Goal: Complete application form

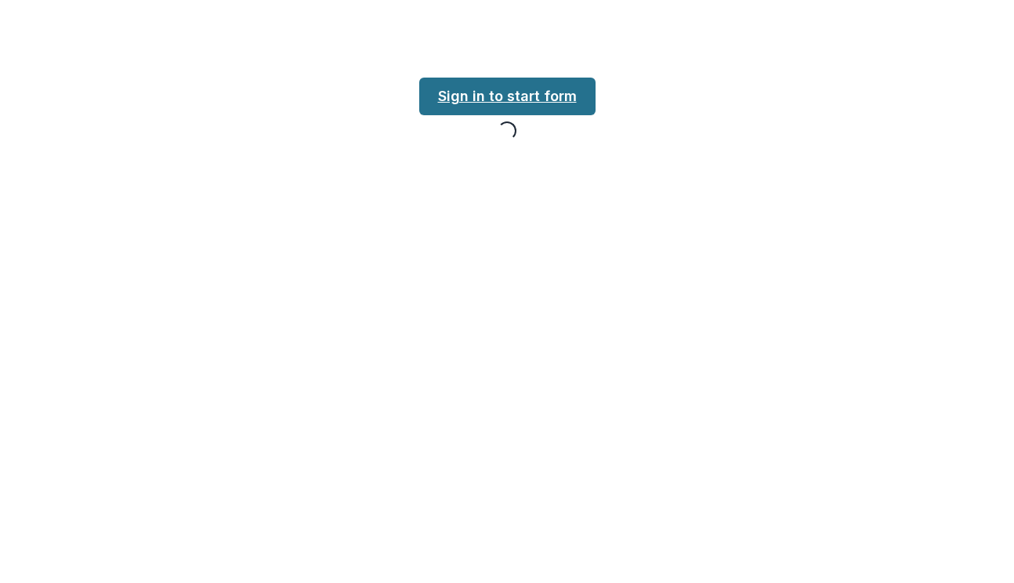
click at [498, 87] on link "Sign in to start form" at bounding box center [507, 97] width 176 height 38
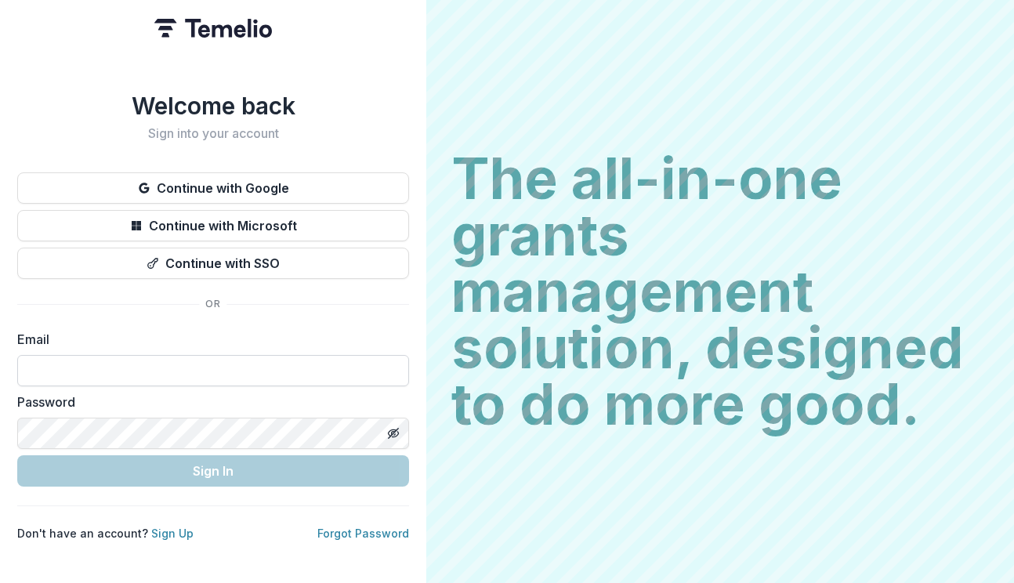
click at [154, 371] on input at bounding box center [213, 370] width 392 height 31
type input "**********"
click at [220, 488] on div "**********" at bounding box center [213, 317] width 392 height 450
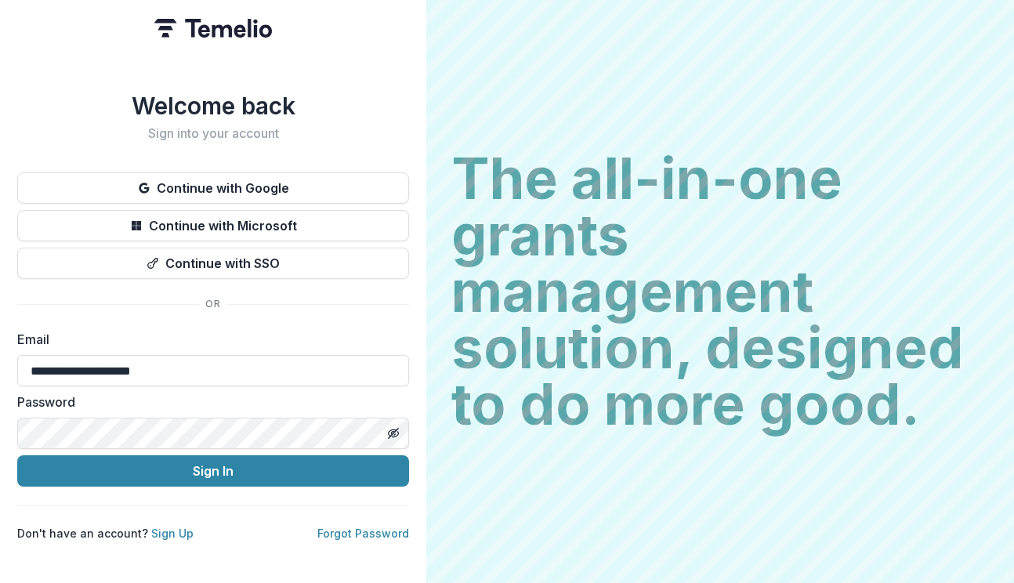
click at [204, 402] on label "Password" at bounding box center [208, 402] width 382 height 19
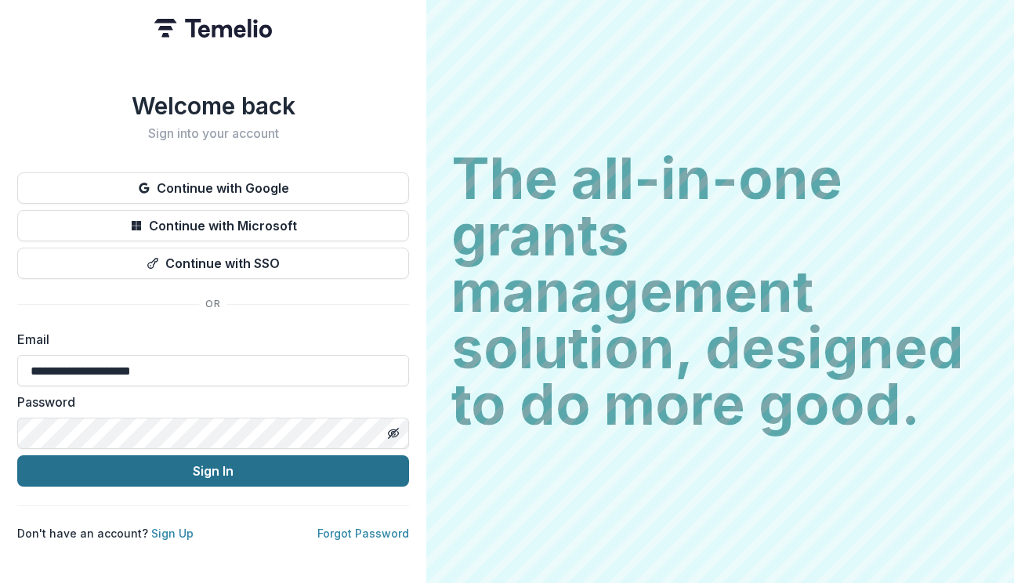
click at [208, 459] on button "Sign In" at bounding box center [213, 470] width 392 height 31
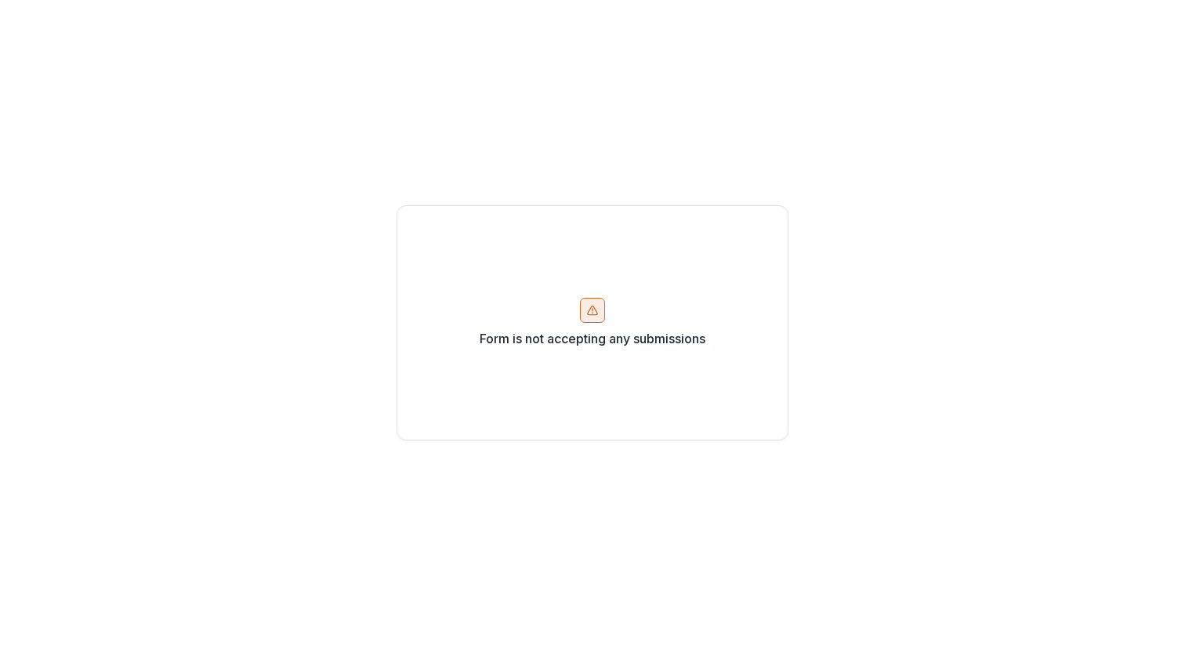
click at [589, 316] on icon at bounding box center [592, 310] width 13 height 13
click at [618, 118] on div "Form is not accepting any submissions" at bounding box center [592, 322] width 1185 height 645
click at [538, 143] on div "Form is not accepting any submissions" at bounding box center [592, 322] width 1185 height 645
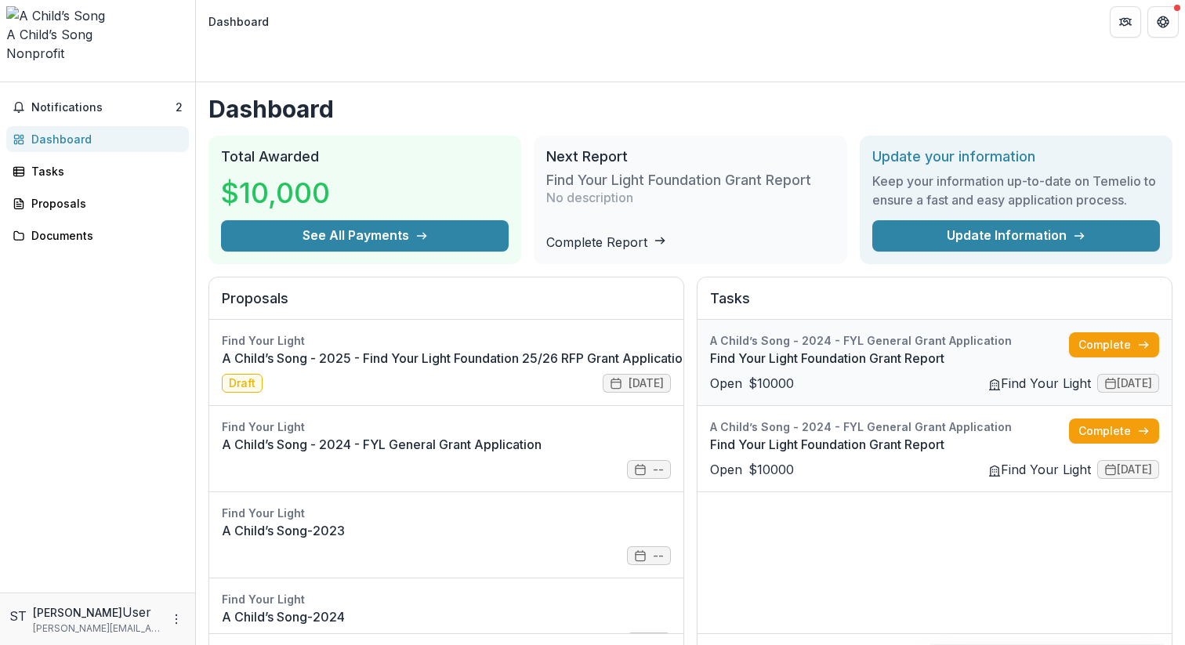
click at [960, 349] on link "Find Your Light Foundation Grant Report" at bounding box center [889, 358] width 359 height 19
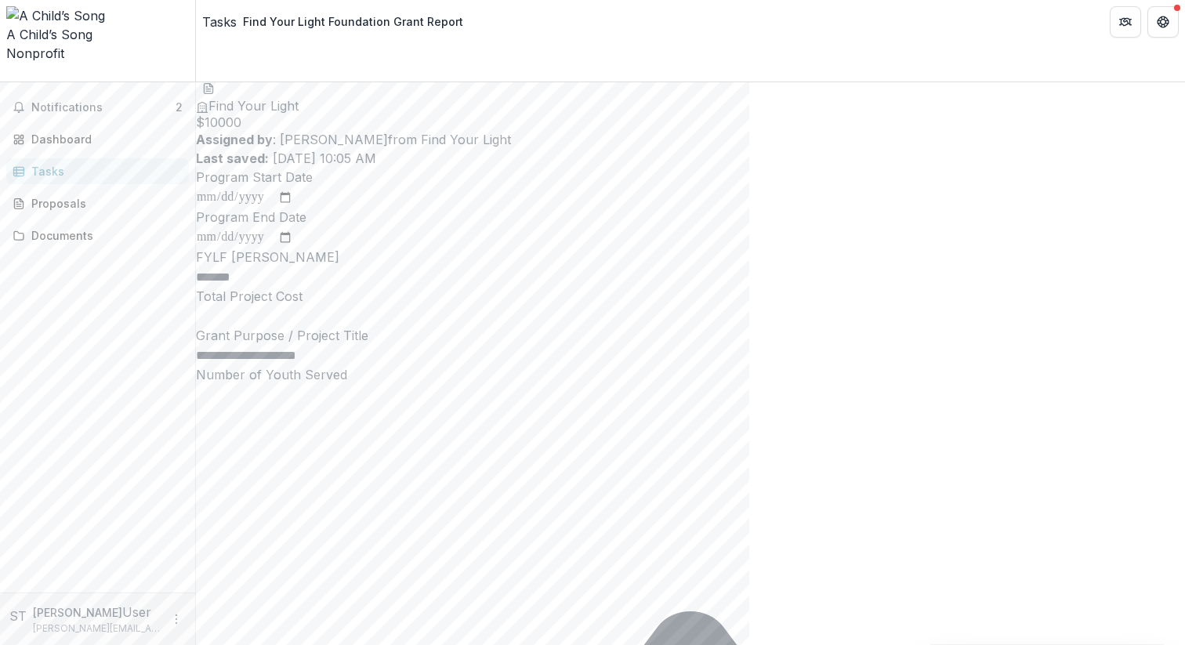
scroll to position [70, 0]
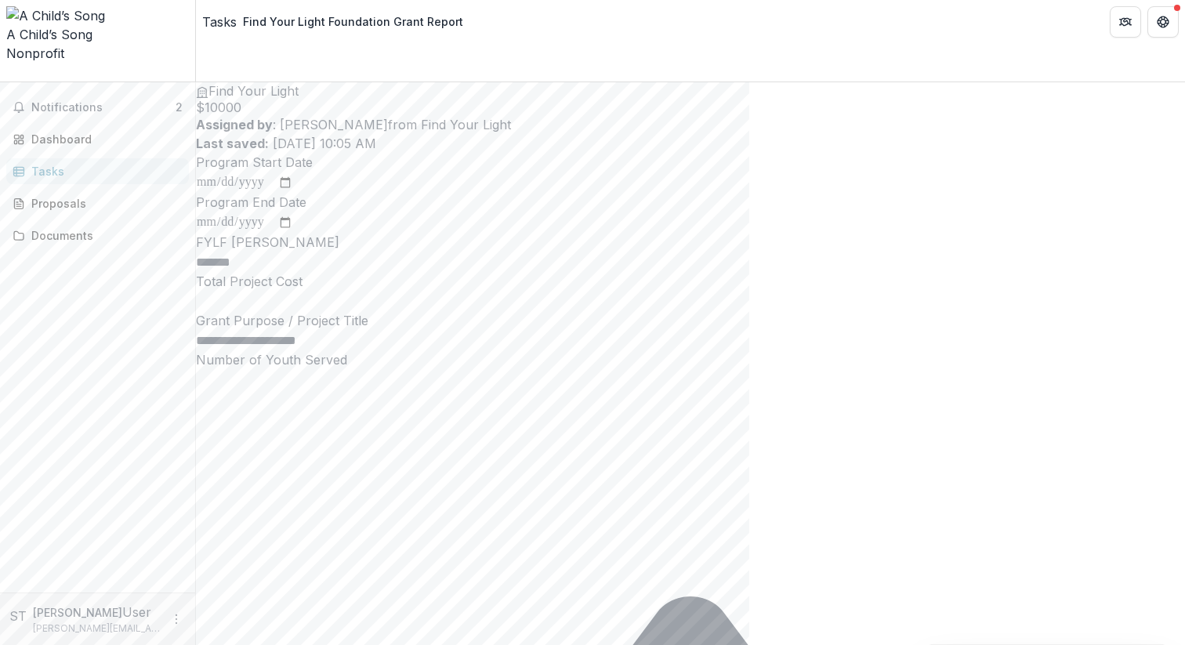
click at [321, 311] on input "Total Project Cost" at bounding box center [258, 301] width 125 height 19
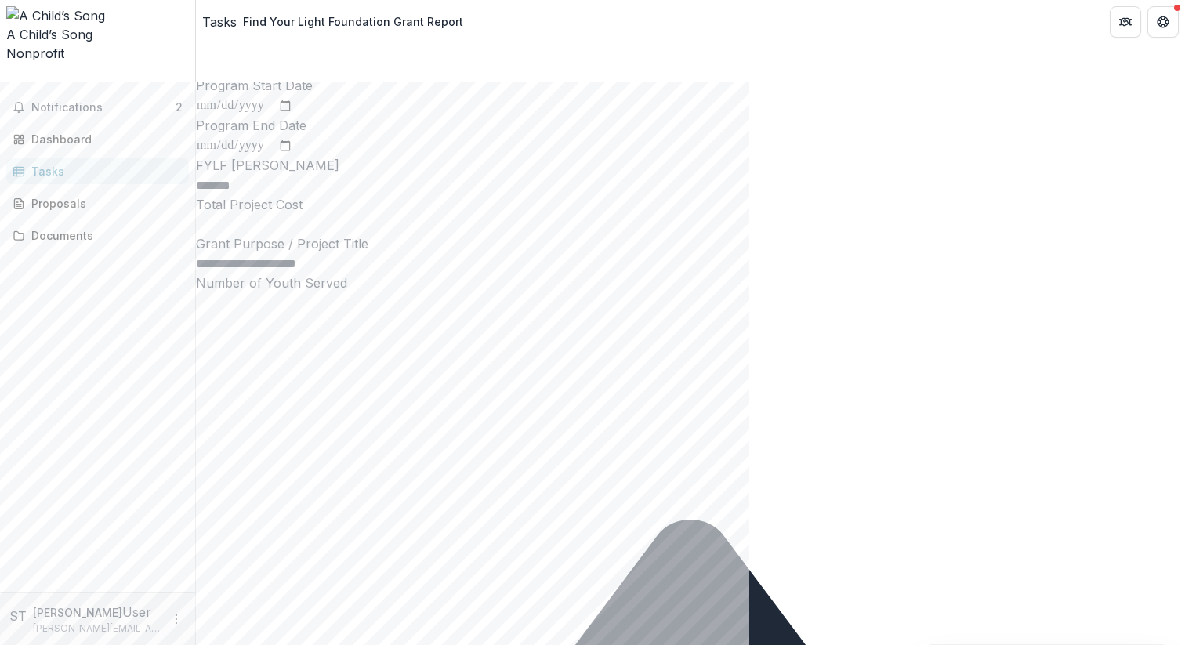
scroll to position [148, 0]
type input "**"
click at [321, 272] on input "**********" at bounding box center [258, 262] width 125 height 19
click at [321, 311] on input "Number of Youth Served" at bounding box center [258, 301] width 125 height 19
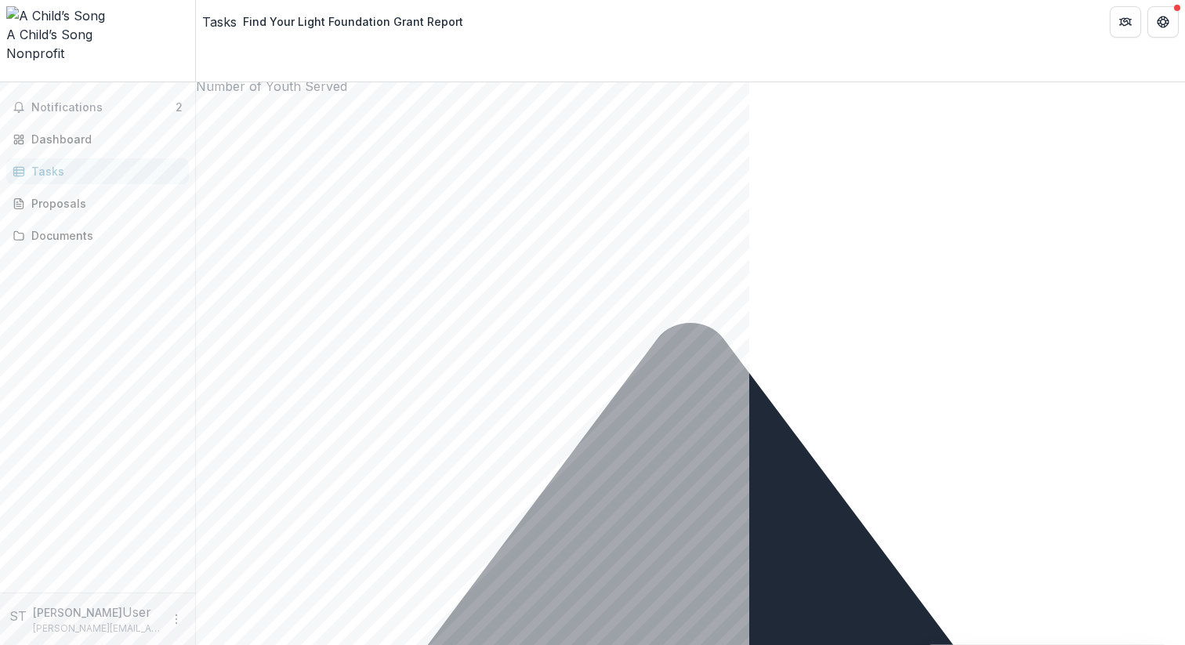
scroll to position [357, 0]
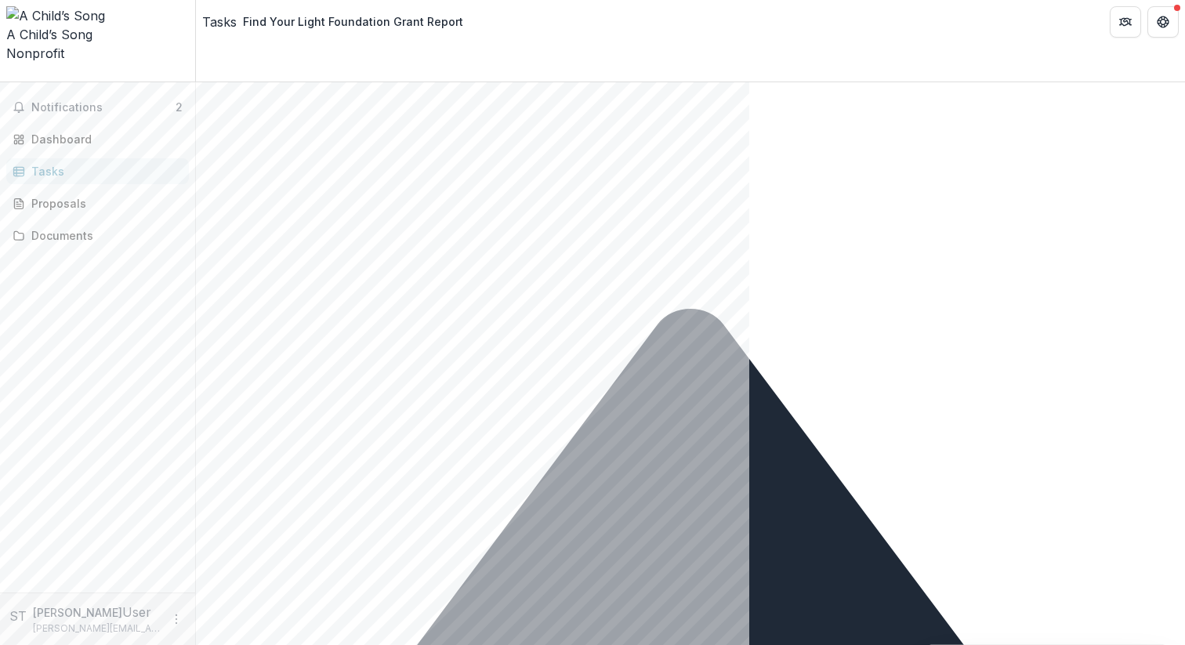
click at [321, 102] on input "Number of Youth Served" at bounding box center [258, 92] width 125 height 19
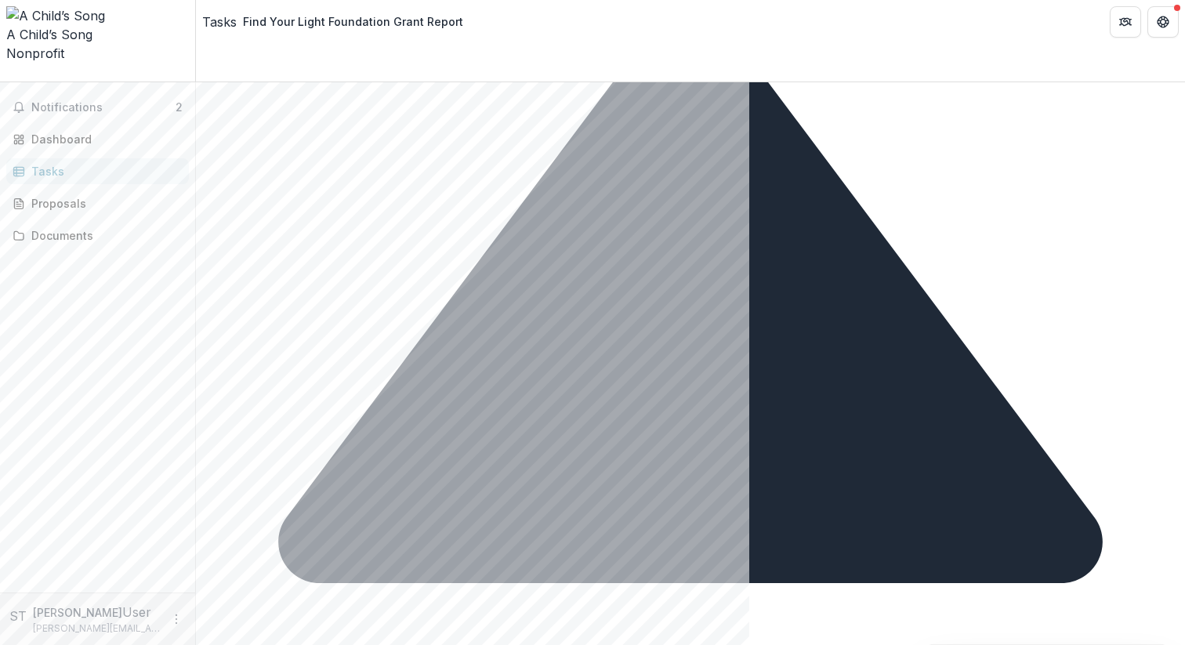
scroll to position [662, 0]
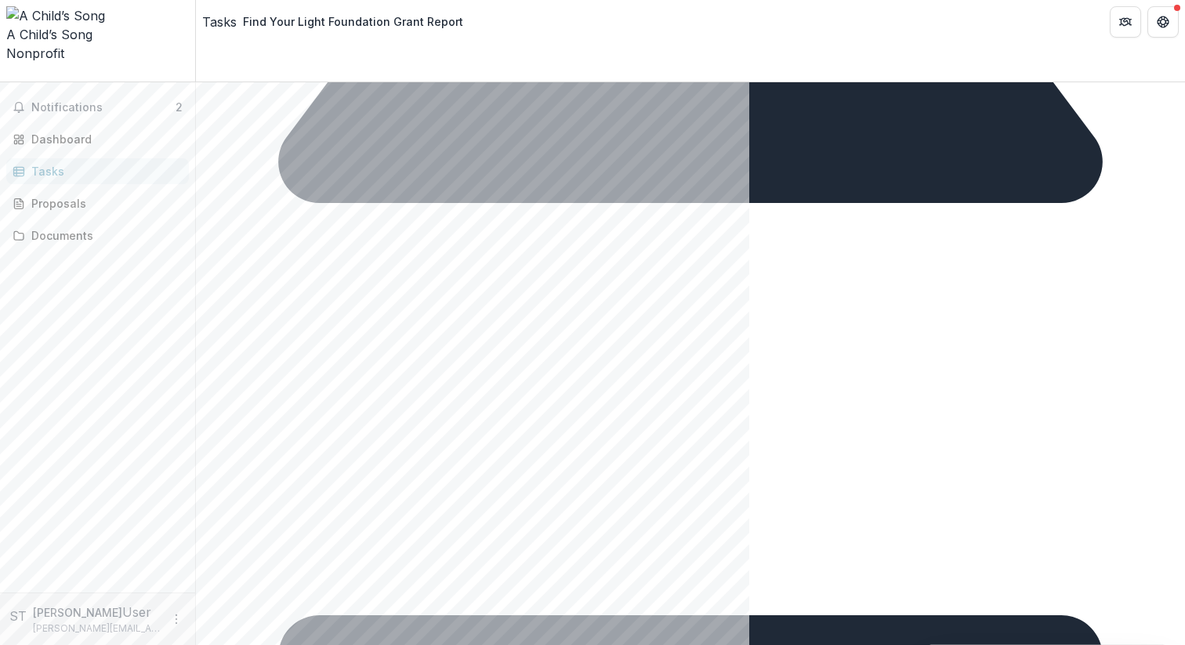
scroll to position [1043, 0]
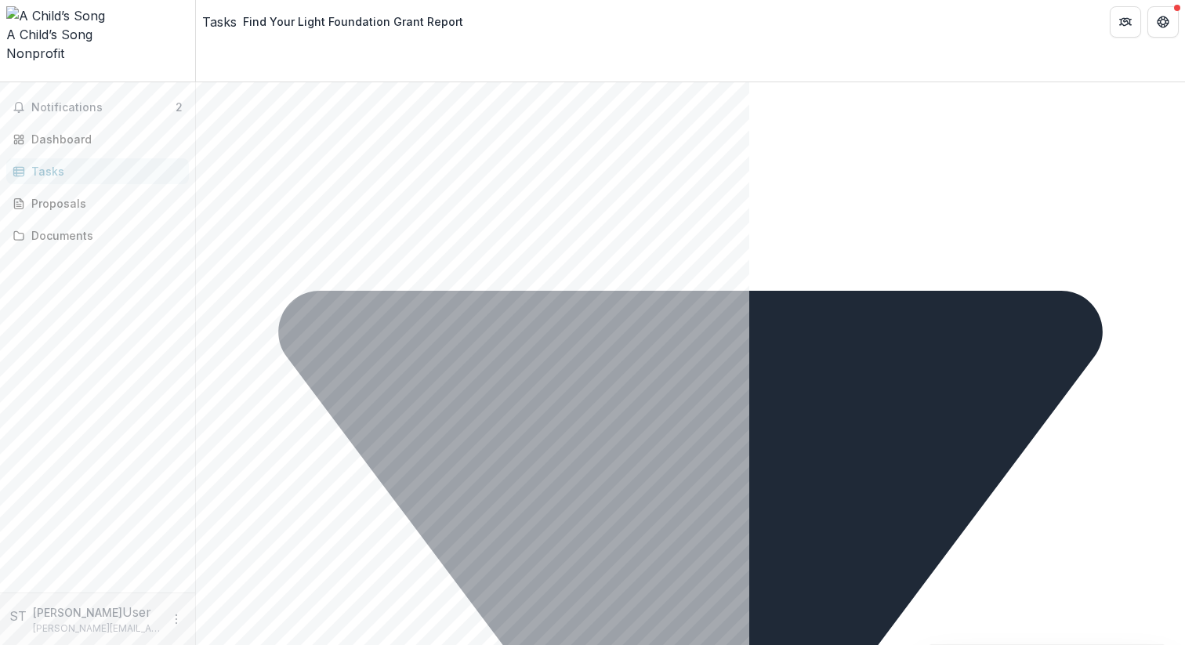
scroll to position [1367, 0]
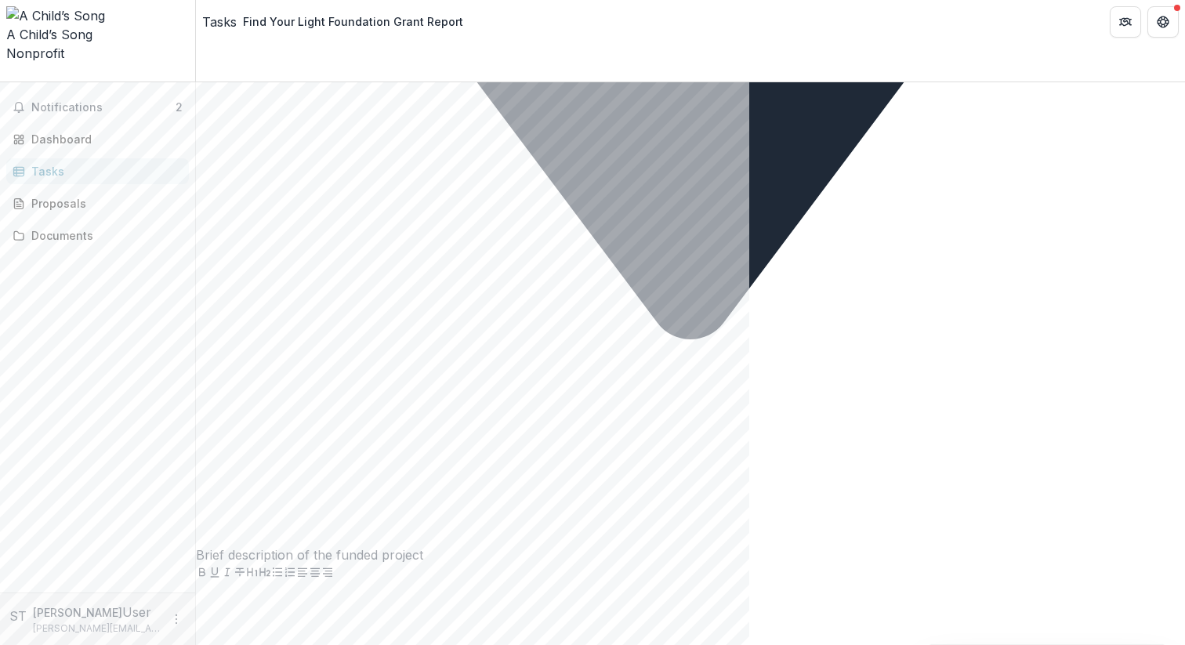
scroll to position [1898, 0]
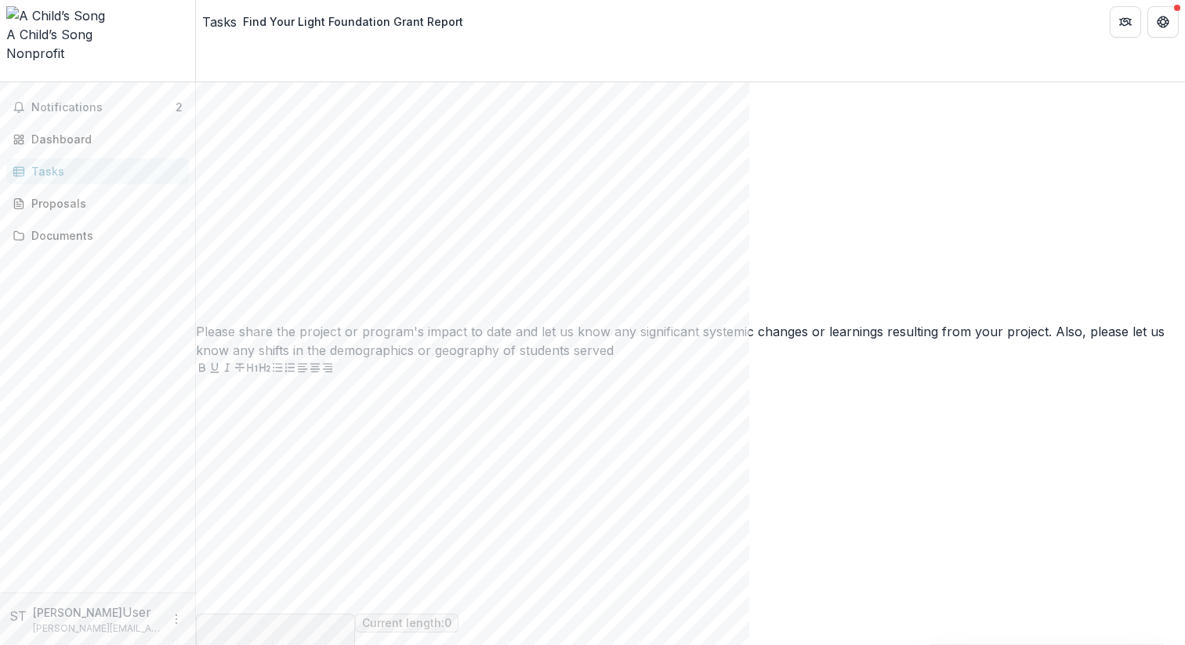
scroll to position [2450, 0]
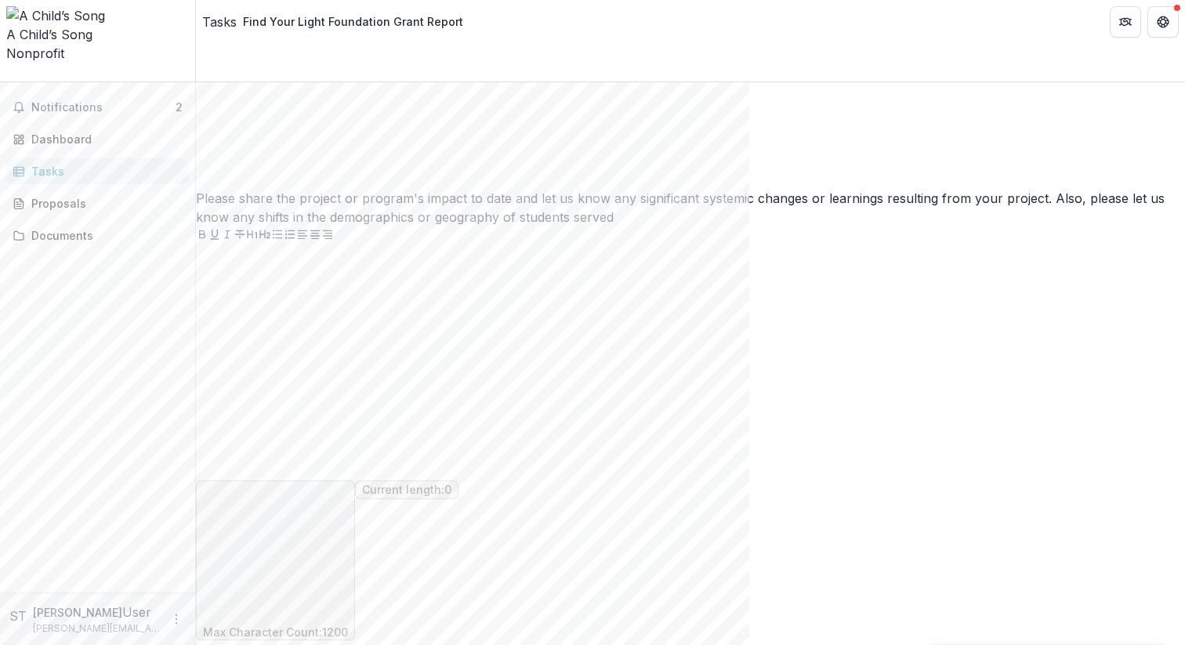
scroll to position [2743, 0]
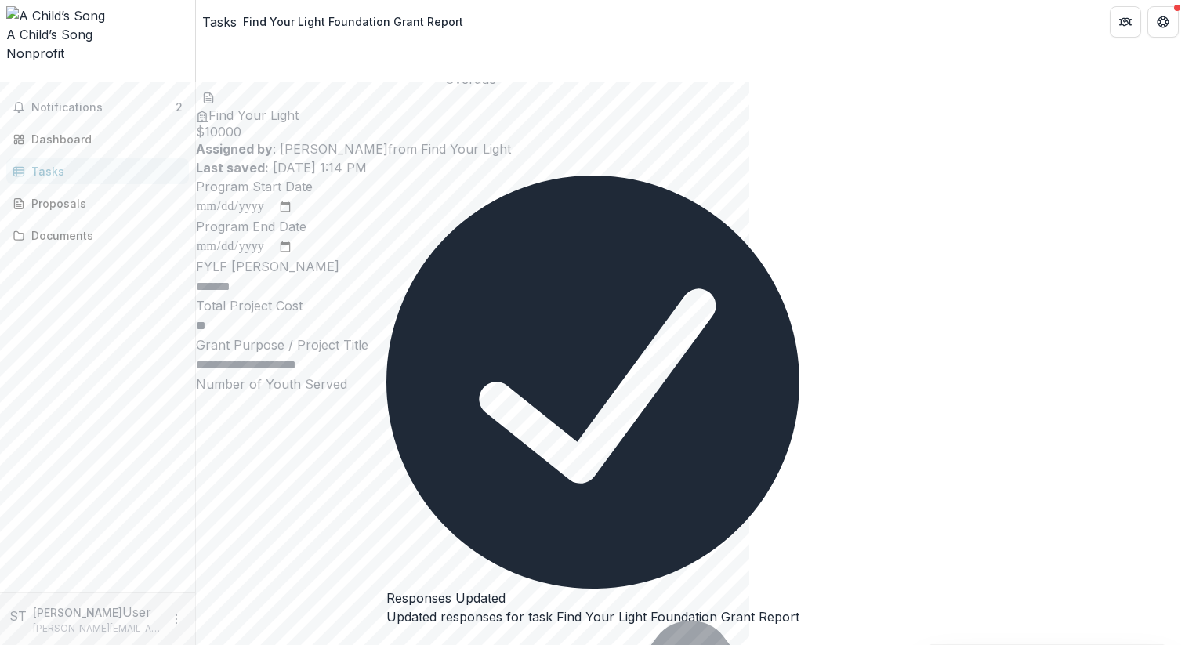
scroll to position [47, 0]
